Goal: Obtain resource: Download file/media

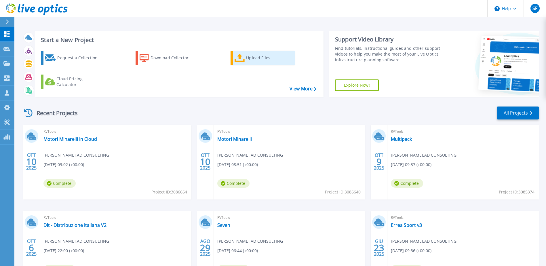
click at [255, 60] on div "Upload Files" at bounding box center [269, 58] width 46 height 12
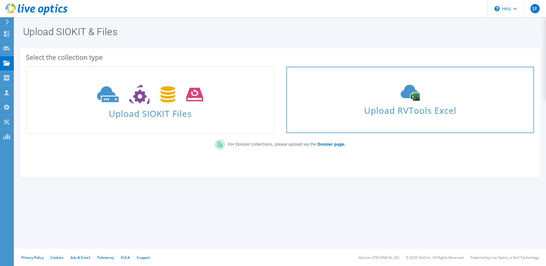
click at [351, 98] on div "Upload RVTools Excel" at bounding box center [409, 100] width 247 height 31
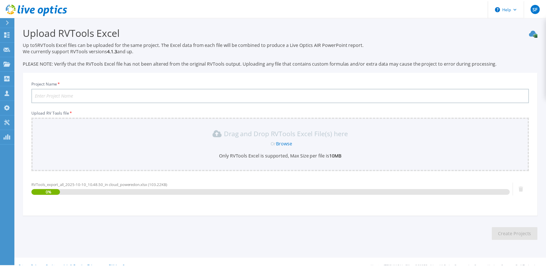
scroll to position [10, 0]
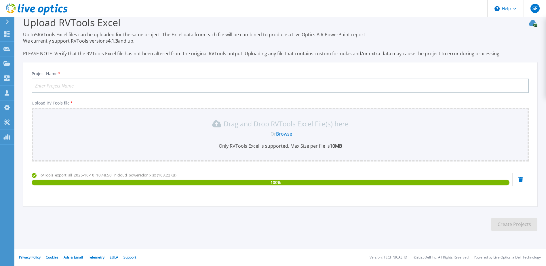
click at [63, 89] on input "Project Name *" at bounding box center [280, 86] width 497 height 14
type input "Motori Minarelli In Cloud Powered On"
click at [494, 225] on button "Create Projects" at bounding box center [514, 224] width 46 height 13
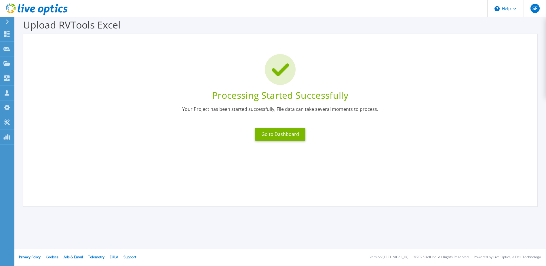
scroll to position [7, 0]
click at [291, 133] on button "Go to Dashboard" at bounding box center [280, 134] width 50 height 13
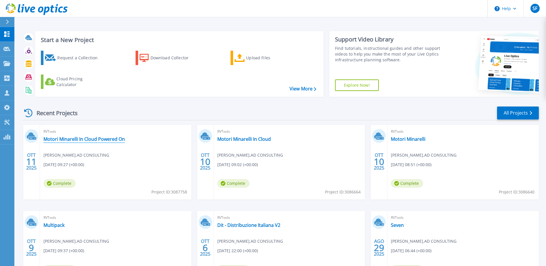
click at [117, 137] on link "Motori Minarelli In Cloud Powered On" at bounding box center [83, 139] width 81 height 6
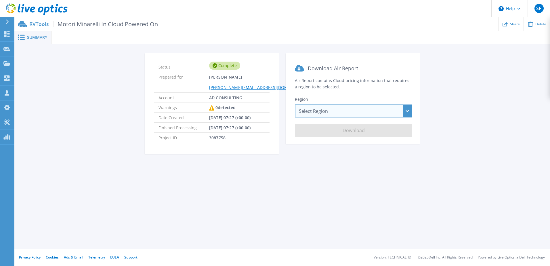
click at [376, 114] on div "Select Region [GEOGRAPHIC_DATA] ([GEOGRAPHIC_DATA]) [GEOGRAPHIC_DATA] ([GEOGRAP…" at bounding box center [353, 110] width 117 height 13
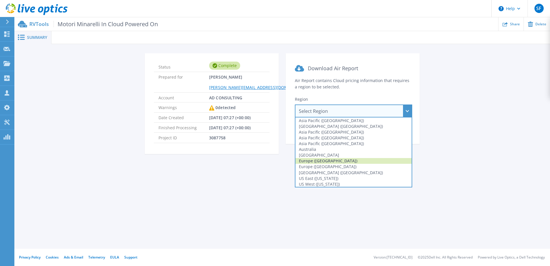
click at [352, 160] on div "Europe ([GEOGRAPHIC_DATA])" at bounding box center [354, 161] width 116 height 6
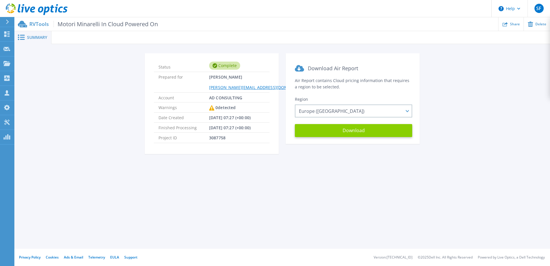
click at [350, 132] on button "Download" at bounding box center [353, 130] width 117 height 13
